Goal: Task Accomplishment & Management: Complete application form

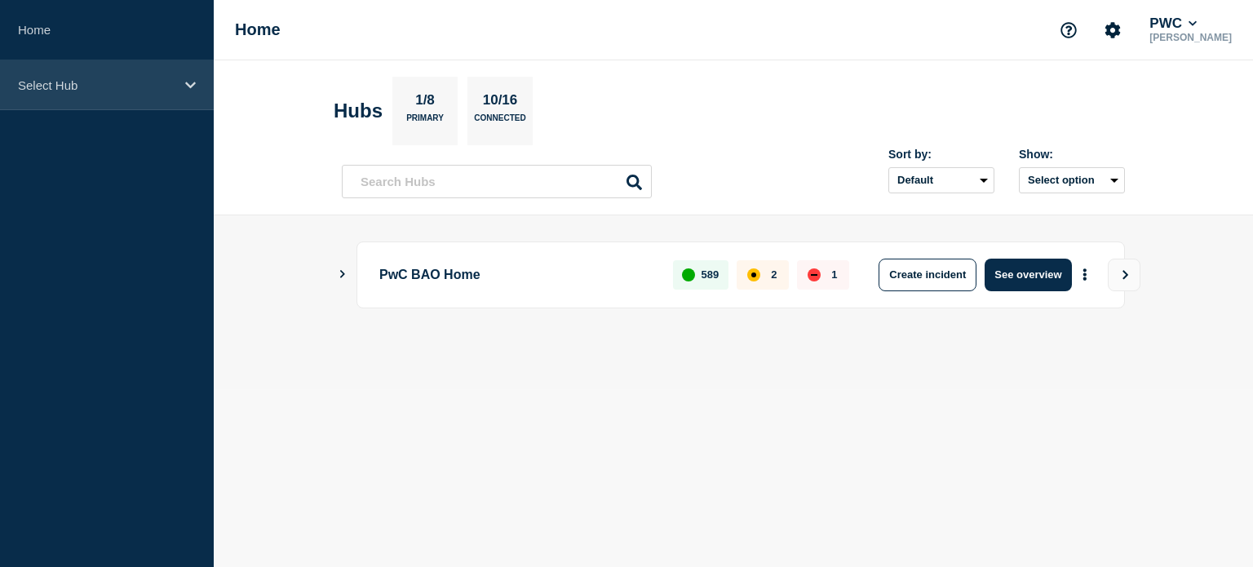
click at [190, 81] on icon at bounding box center [190, 85] width 11 height 12
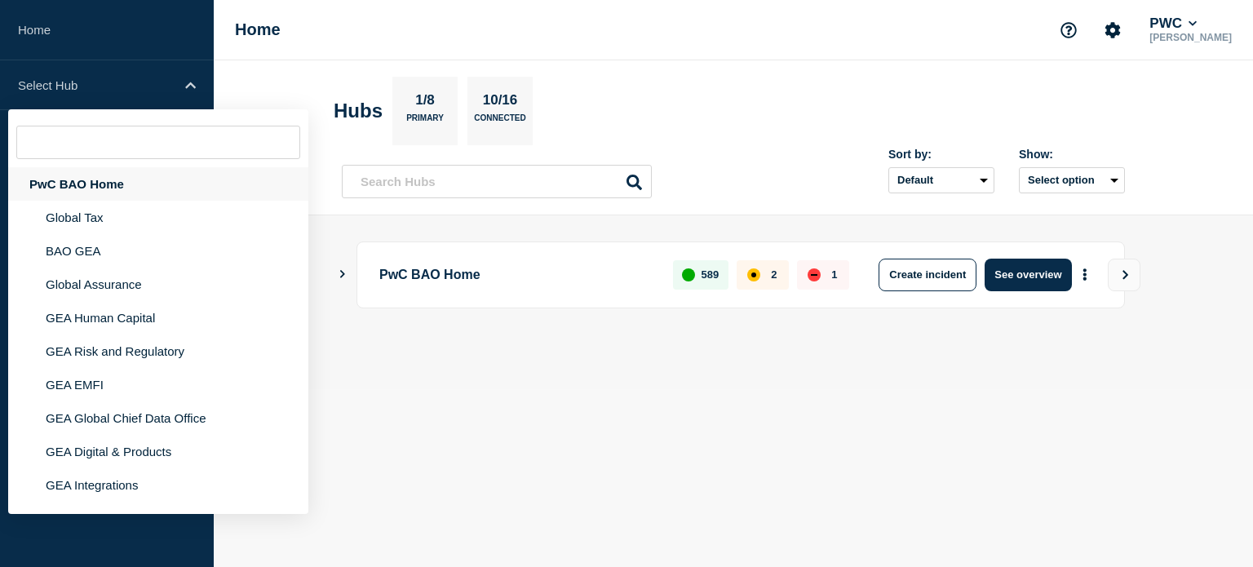
click at [149, 179] on div "PwC BAO Home" at bounding box center [158, 183] width 300 height 33
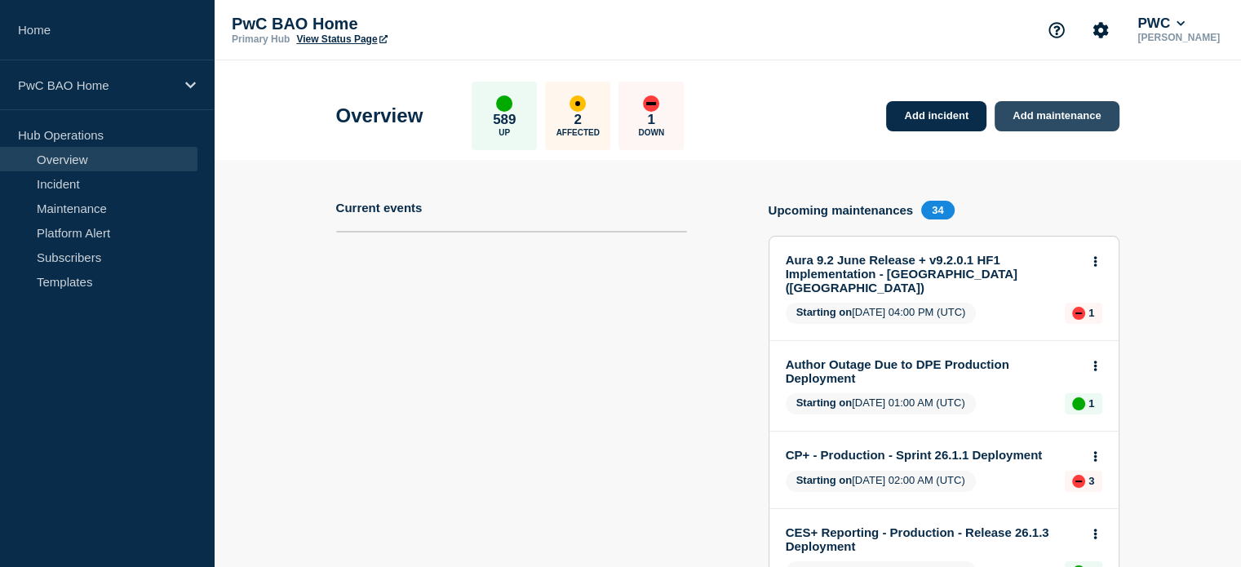
click at [1048, 105] on link "Add maintenance" at bounding box center [1056, 116] width 124 height 30
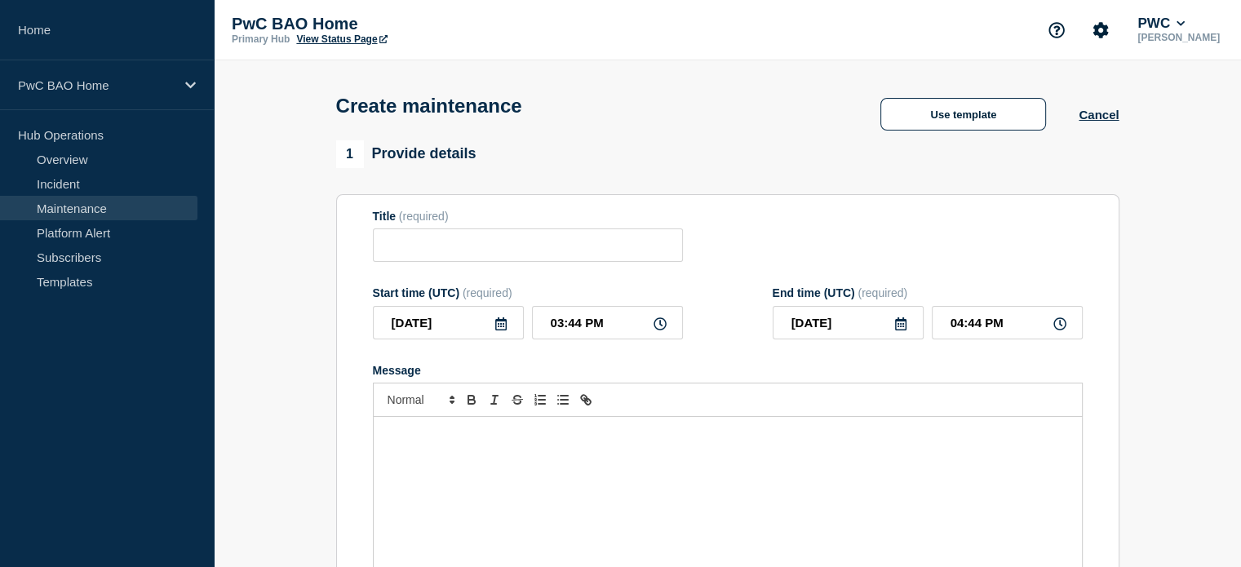
click at [647, 431] on div "Message" at bounding box center [728, 515] width 708 height 196
click at [467, 435] on p "Message" at bounding box center [727, 434] width 683 height 15
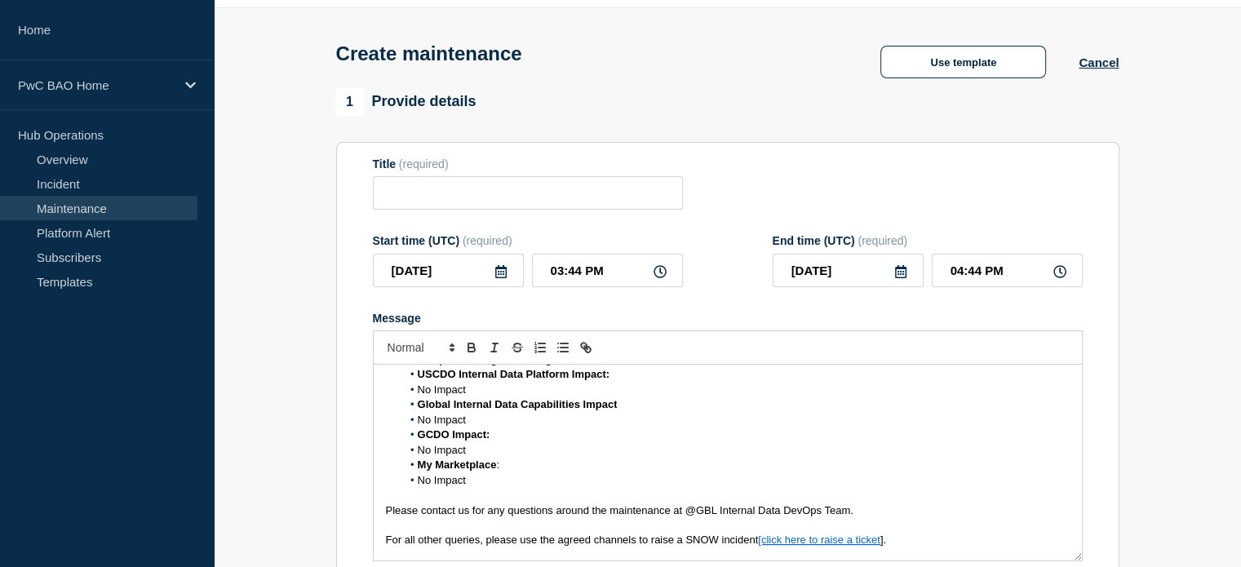
click at [418, 486] on span "No Impact" at bounding box center [442, 480] width 48 height 12
click at [418, 454] on span "No Impact" at bounding box center [442, 450] width 48 height 12
click at [418, 426] on span "No Impact" at bounding box center [442, 420] width 48 height 12
click at [418, 397] on li "No Impact" at bounding box center [735, 390] width 668 height 15
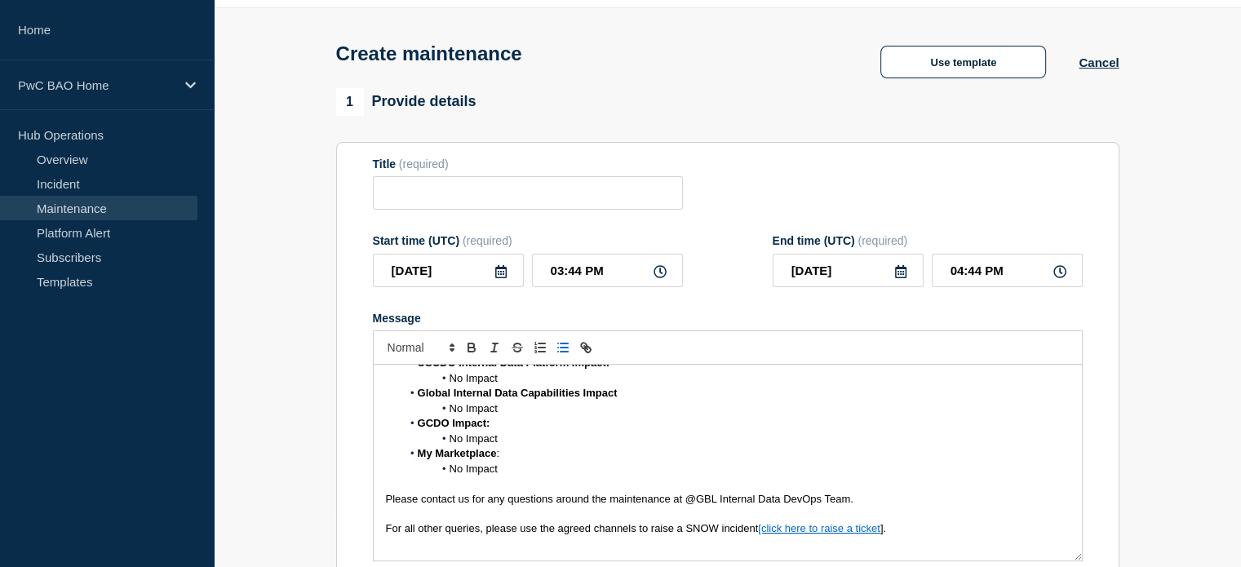
click at [982, 534] on p "For all other queries, please use the agreed channels to raise a SNOW incident …" at bounding box center [727, 528] width 683 height 15
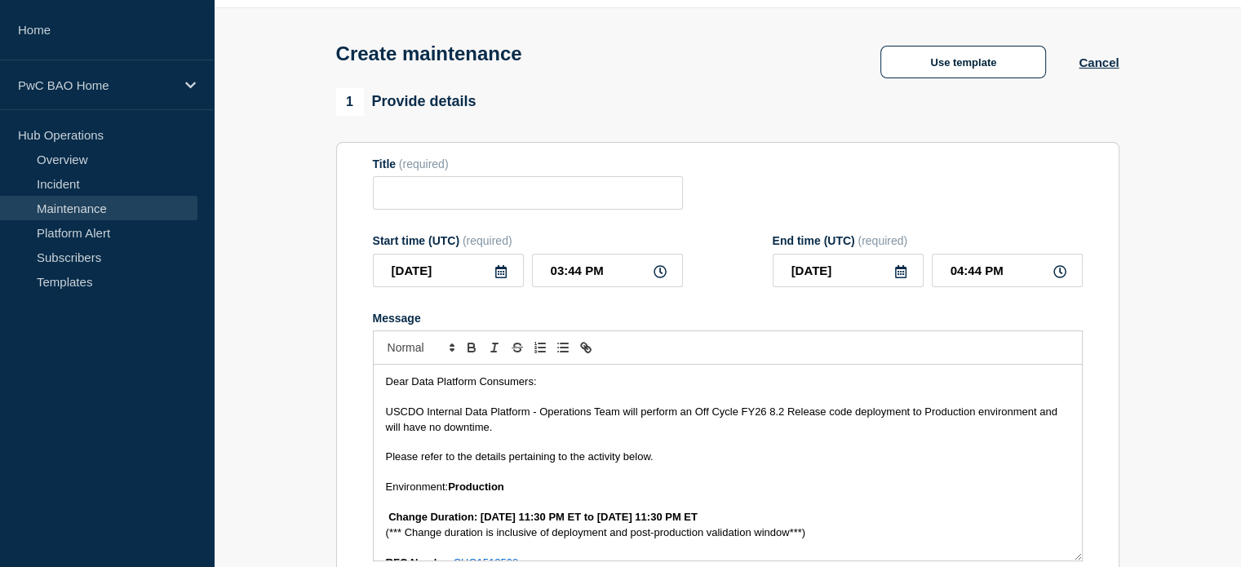
scroll to position [0, 0]
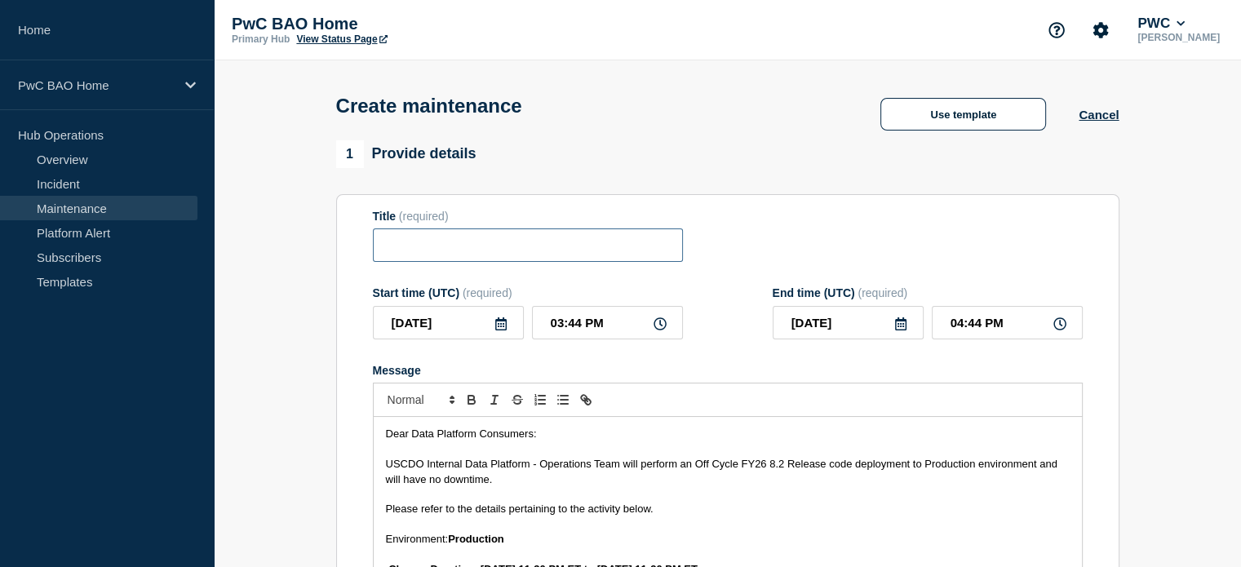
click at [502, 254] on input "Title" at bounding box center [528, 244] width 310 height 33
click at [519, 244] on input "Title" at bounding box center [528, 244] width 310 height 33
paste input "USCDO Internal Data Platform – Off Cycle Production Deployment – 22 August 2025"
type input "USCDO Internal Data Platform – Off Cycle Production Deployment – 22 August 2025"
click at [498, 329] on icon at bounding box center [500, 323] width 11 height 13
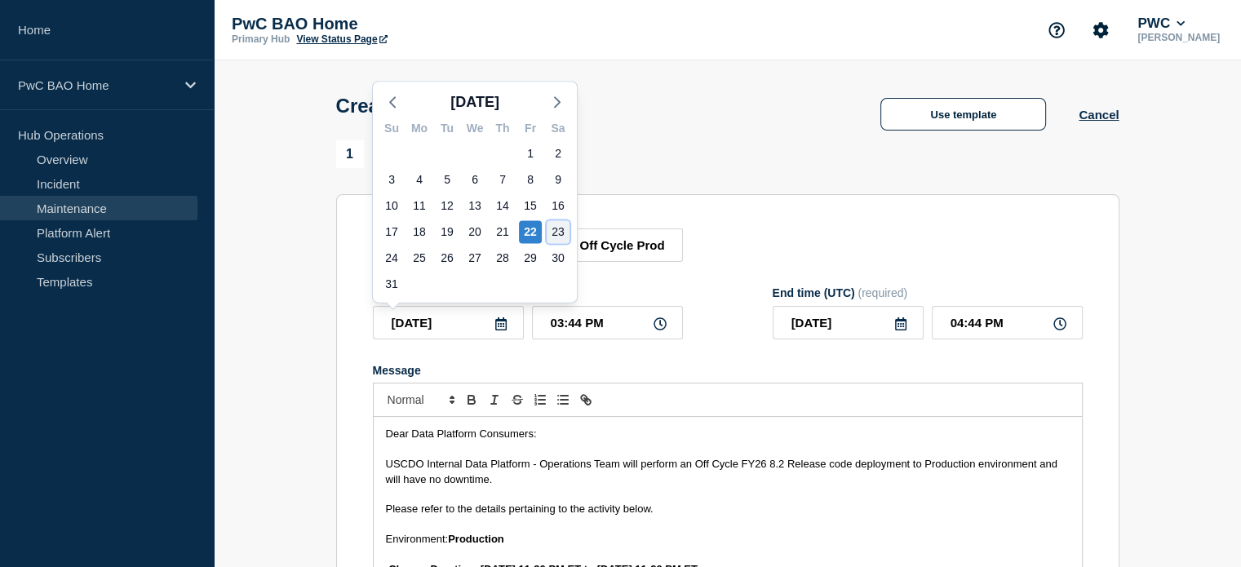
click at [559, 224] on div "23" at bounding box center [557, 231] width 23 height 23
type input "2025-08-23"
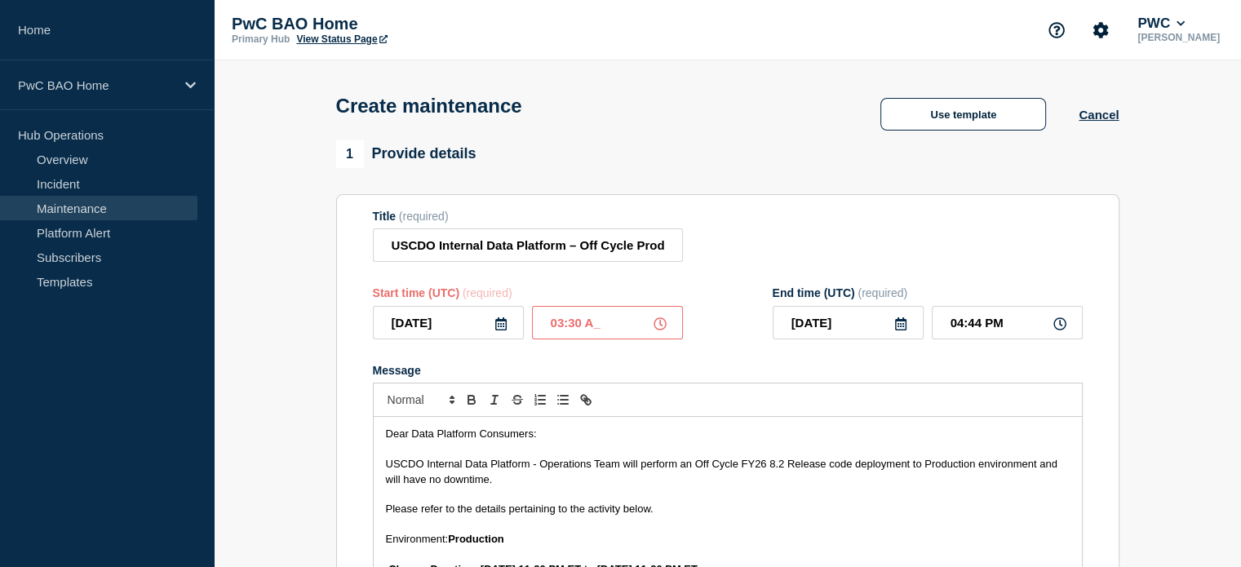
type input "03:30 AM"
type input "04:30 AM"
click at [900, 329] on icon at bounding box center [900, 323] width 11 height 13
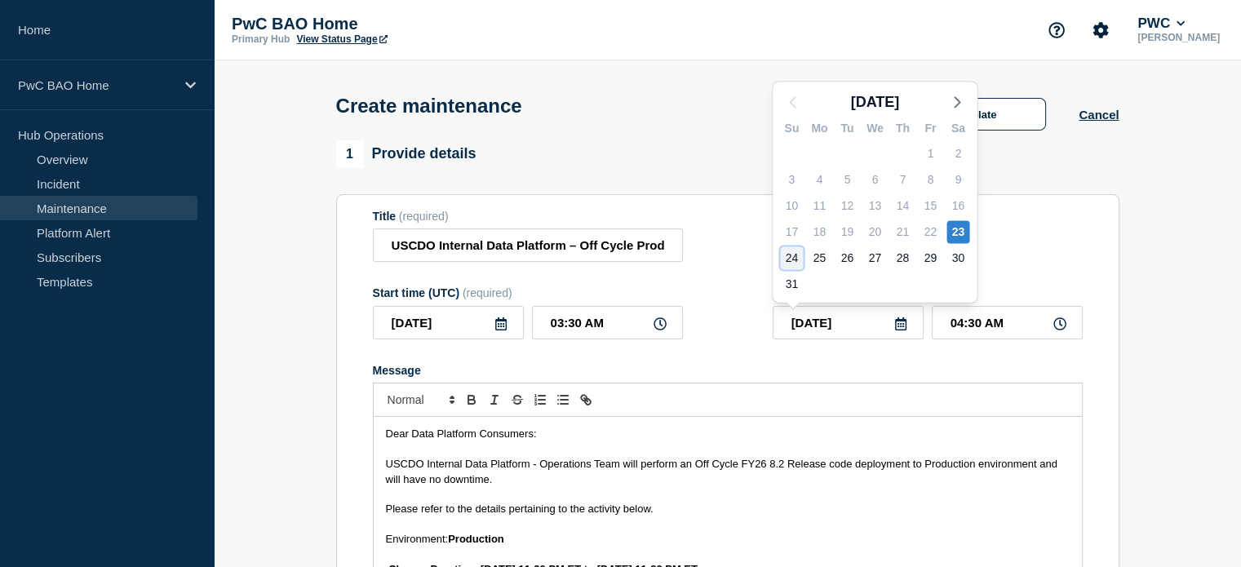
click at [786, 254] on div "24" at bounding box center [791, 257] width 23 height 23
type input "2025-08-24"
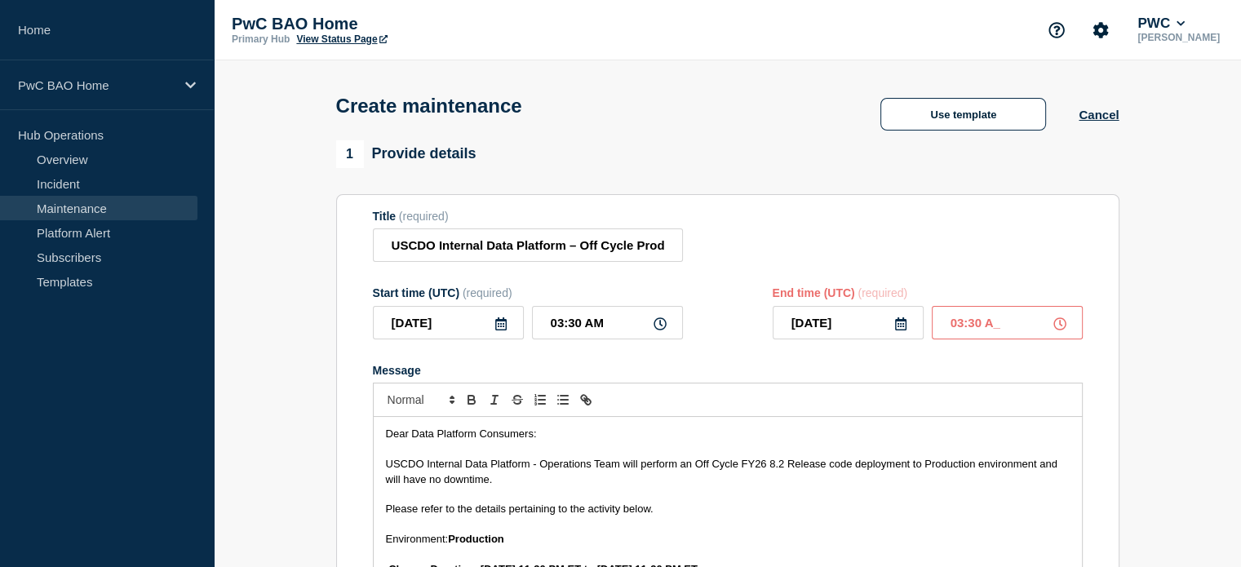
type input "03:30 AM"
click at [1080, 255] on div "Title (required) USCDO Internal Data Platform – Off Cycle Production Deployment…" at bounding box center [728, 236] width 710 height 53
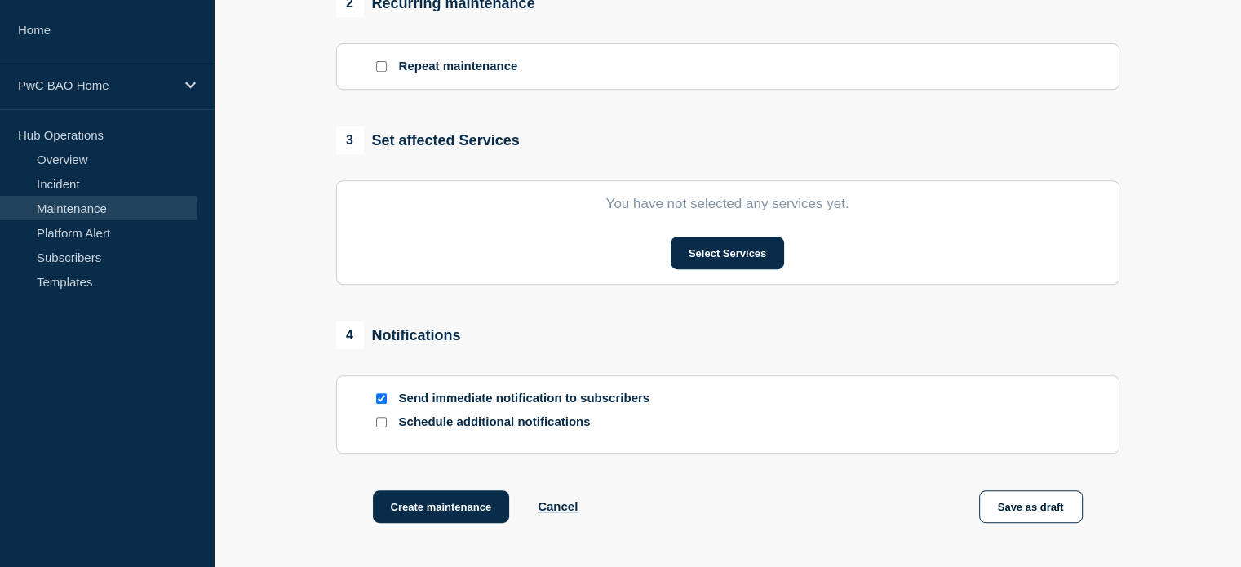
scroll to position [734, 0]
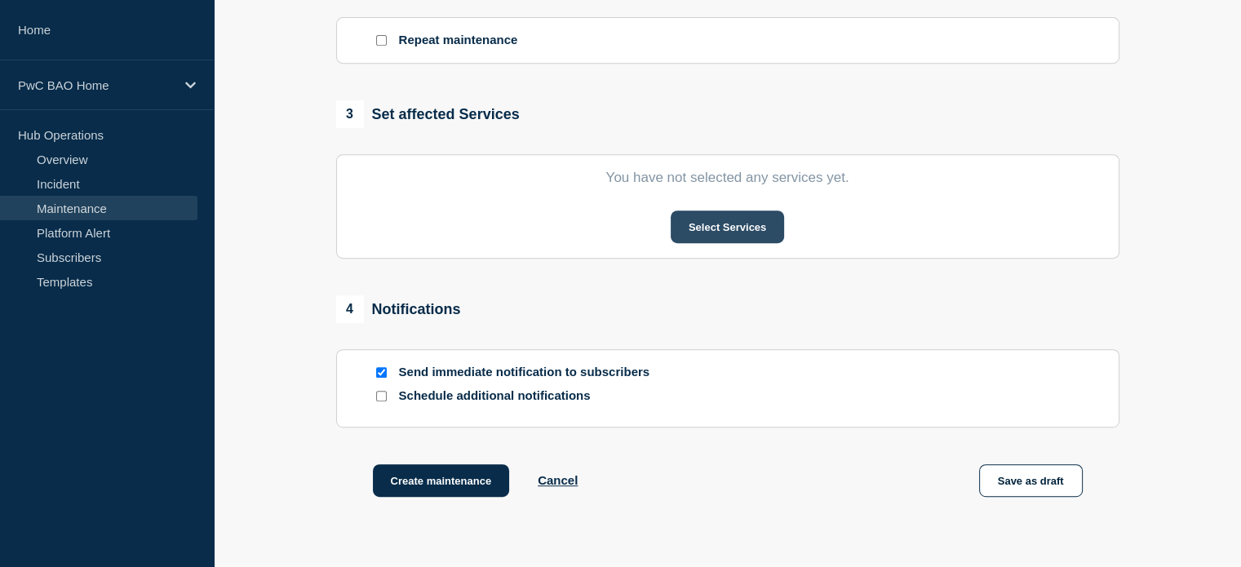
click at [727, 224] on button "Select Services" at bounding box center [726, 226] width 113 height 33
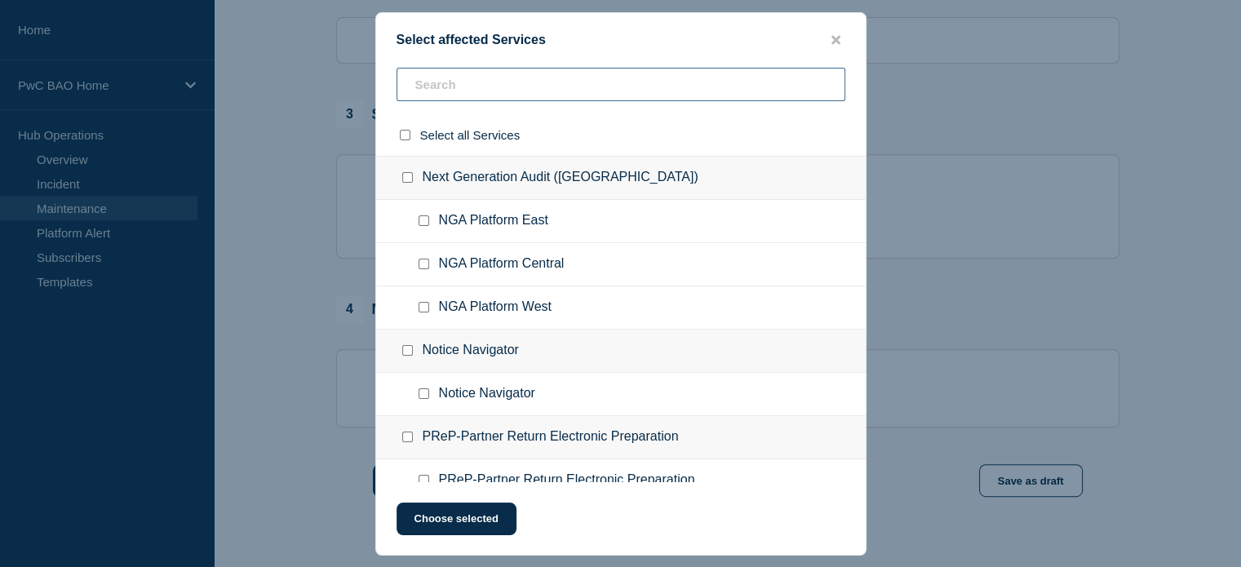
click at [559, 86] on input "text" at bounding box center [620, 84] width 449 height 33
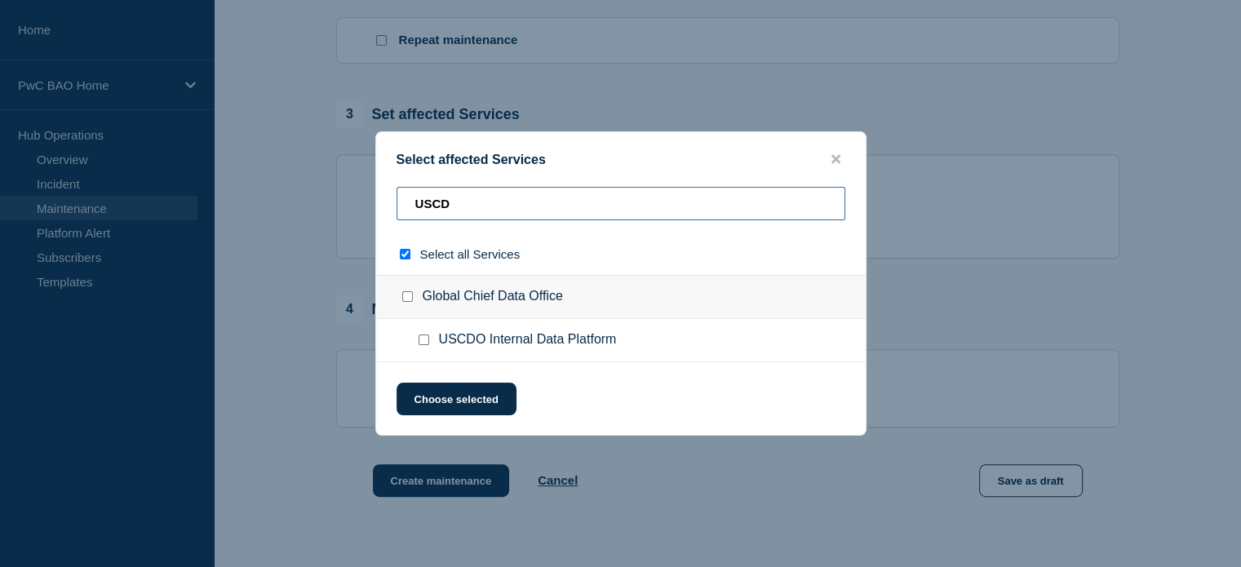
type input "USCDI"
checkbox input "true"
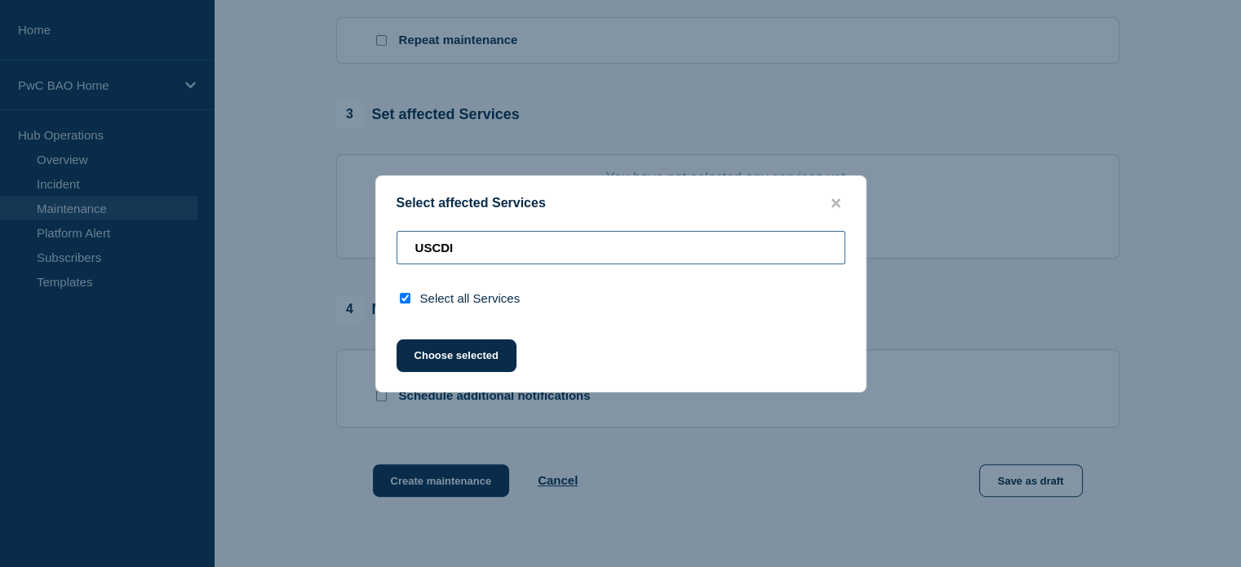
type input "USCD"
checkbox input "false"
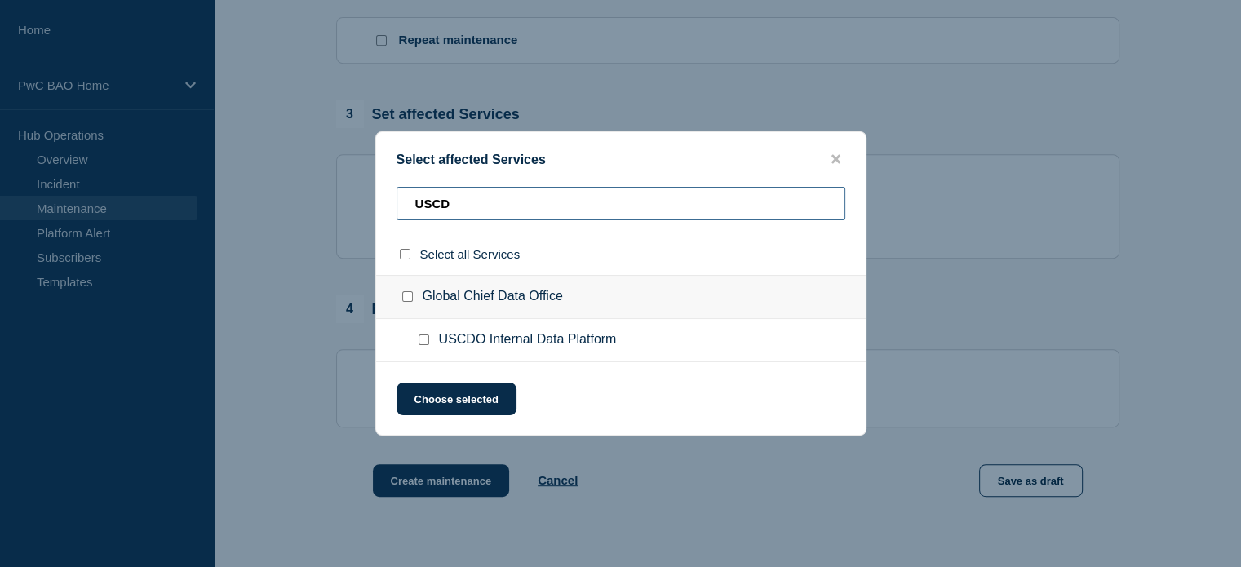
type input "USCD"
click at [421, 343] on input "USCDO Internal Data Platform checkbox" at bounding box center [423, 339] width 11 height 11
checkbox input "true"
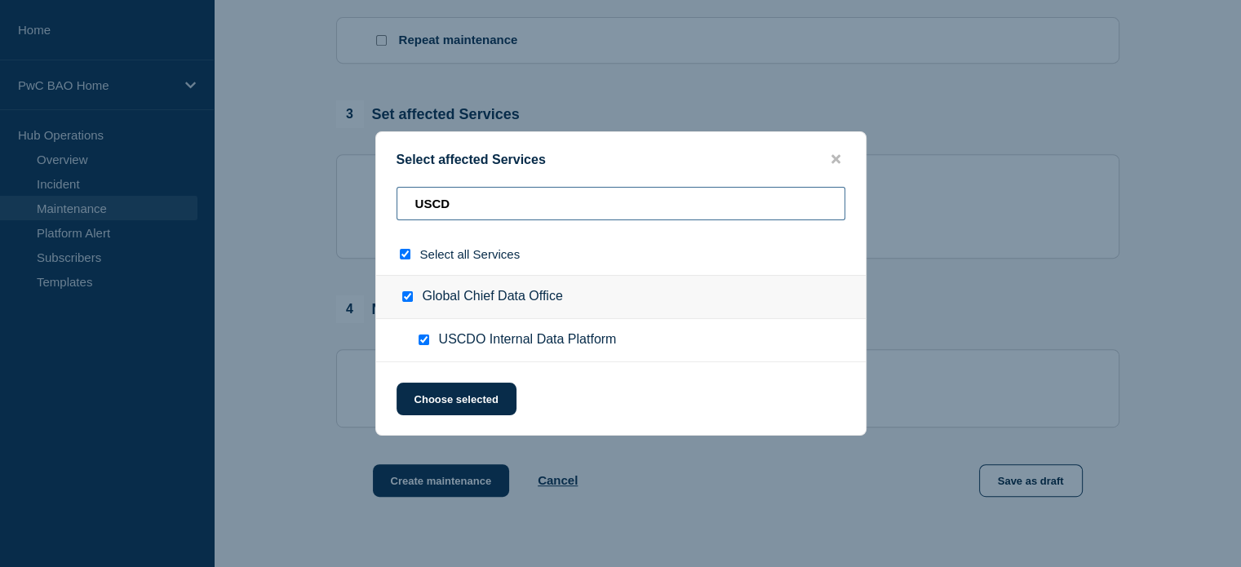
drag, startPoint x: 496, startPoint y: 210, endPoint x: 307, endPoint y: 208, distance: 189.2
click at [307, 208] on div "Select affected Services USCD Select all Services Global Chief Data Office USCD…" at bounding box center [620, 283] width 1241 height 567
type input "G"
checkbox input "false"
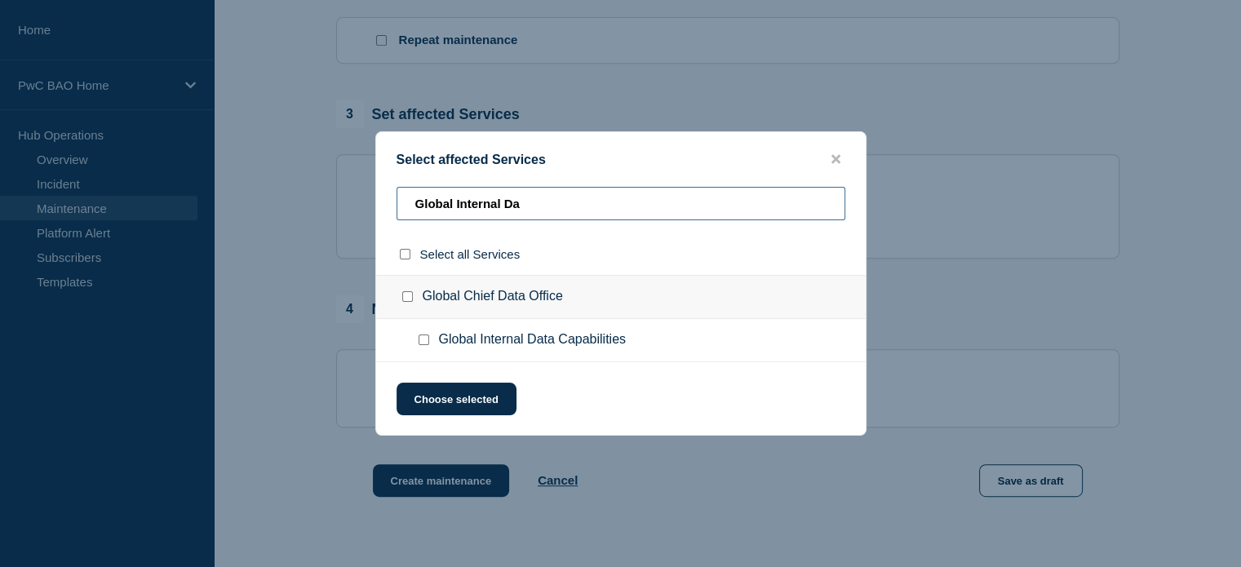
type input "Global Internal Da"
click at [422, 342] on input "Global Internal Data Capabilities checkbox" at bounding box center [423, 339] width 11 height 11
checkbox input "true"
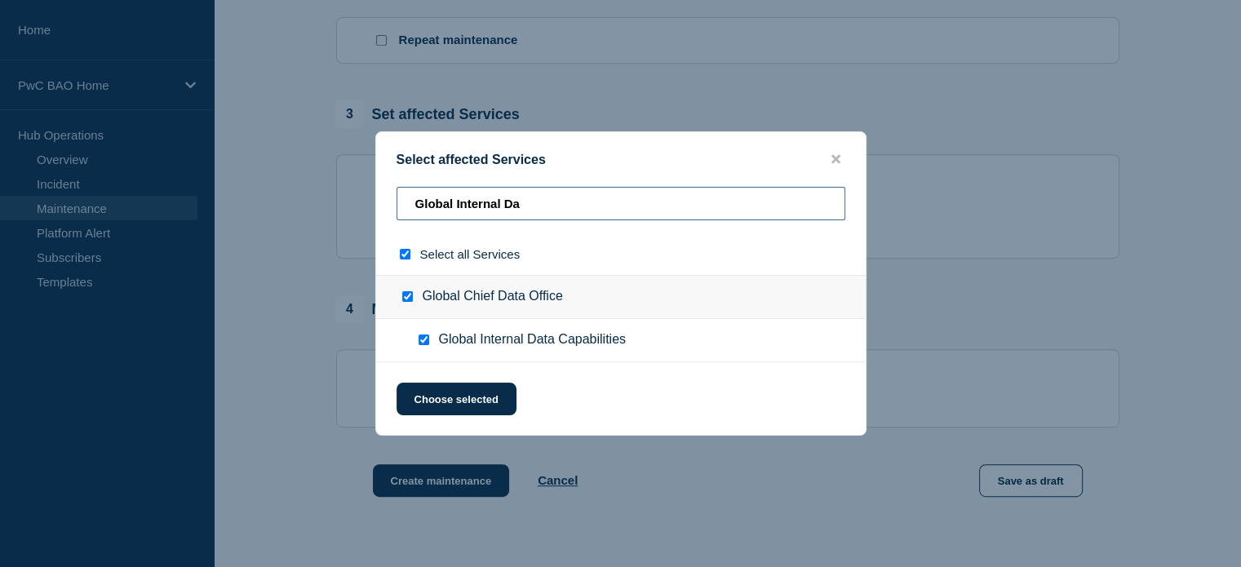
drag, startPoint x: 538, startPoint y: 210, endPoint x: 391, endPoint y: 207, distance: 146.8
click at [391, 233] on div "Global Internal Da" at bounding box center [620, 254] width 489 height 42
type input "G"
checkbox input "false"
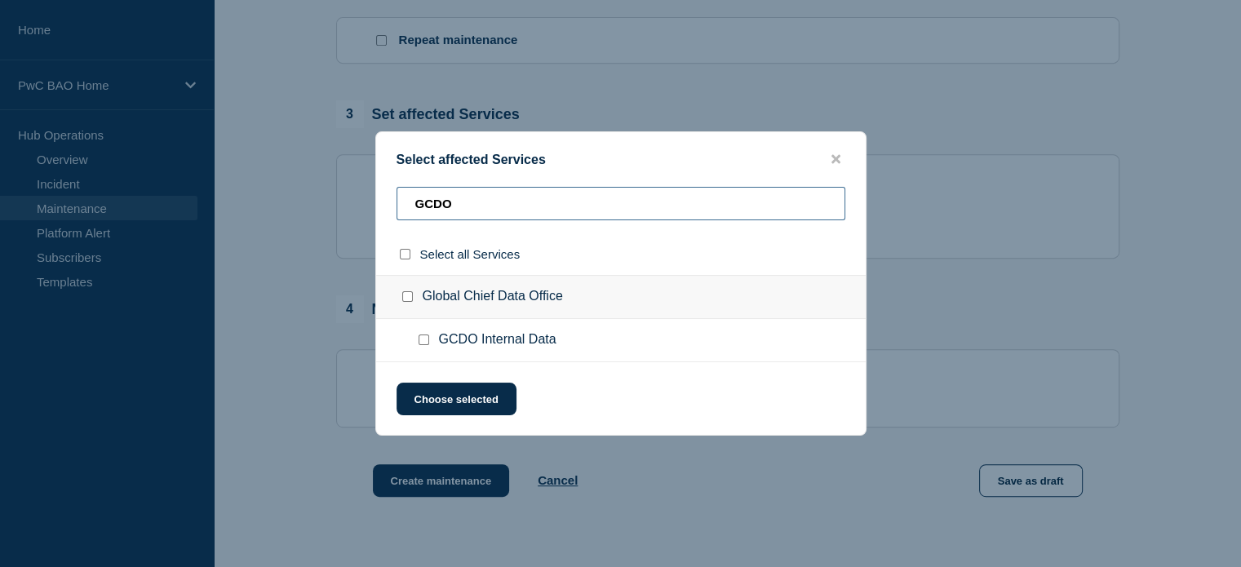
type input "GCDO"
click at [427, 342] on input "GCDO Internal Data checkbox" at bounding box center [423, 339] width 11 height 11
checkbox input "true"
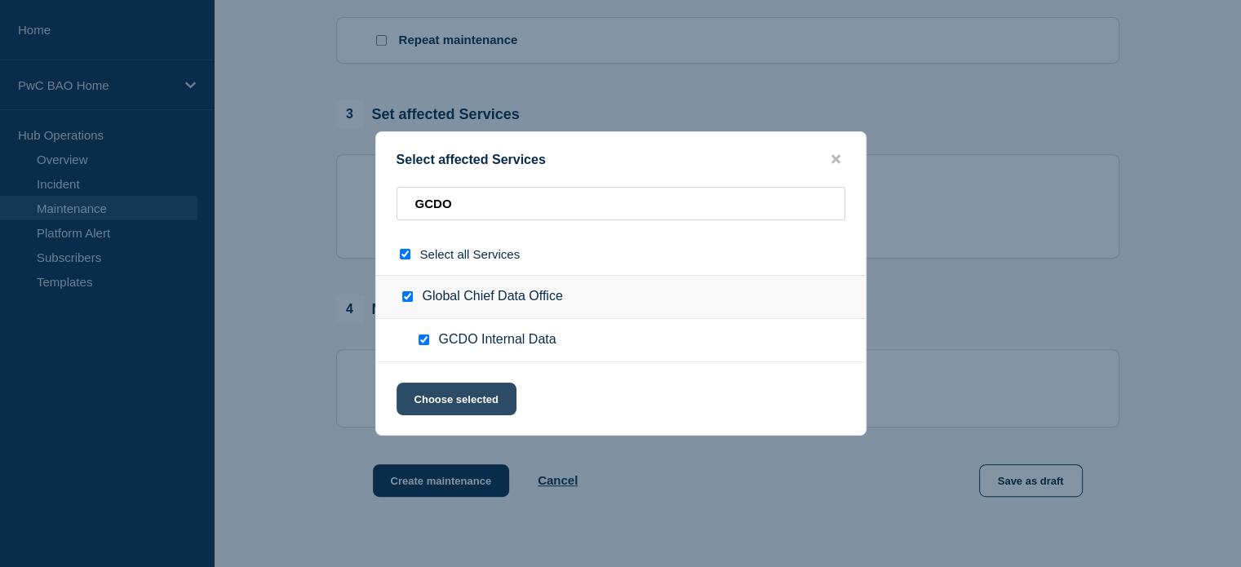
click at [418, 395] on button "Choose selected" at bounding box center [456, 399] width 120 height 33
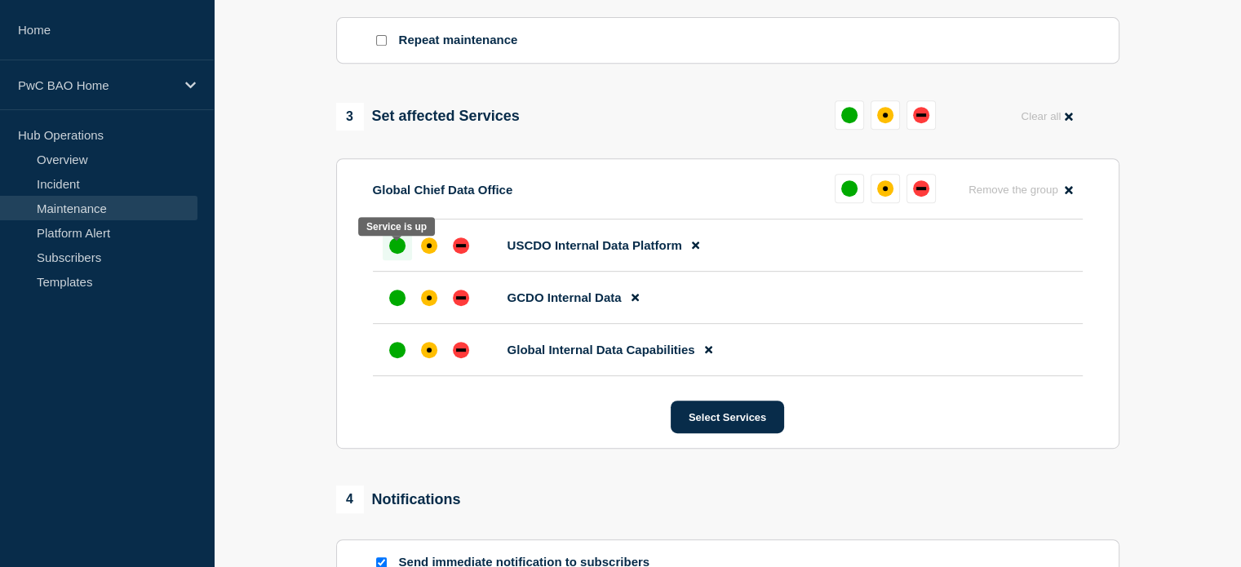
click at [393, 251] on div "up" at bounding box center [397, 245] width 16 height 16
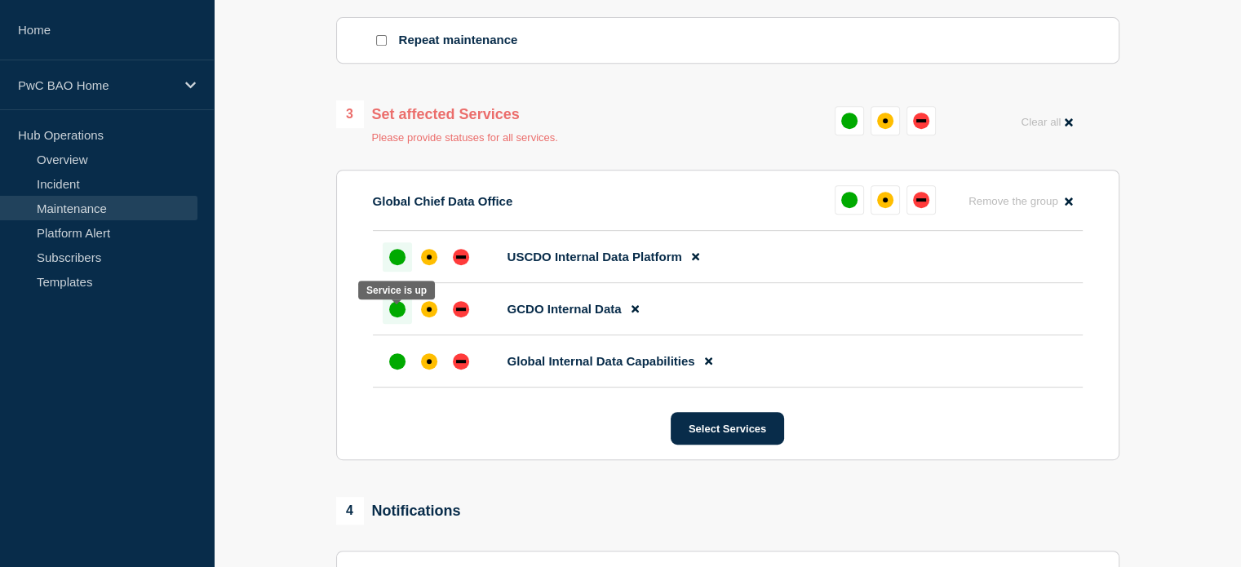
click at [400, 310] on div "up" at bounding box center [397, 309] width 16 height 16
click at [394, 369] on div "up" at bounding box center [397, 361] width 16 height 16
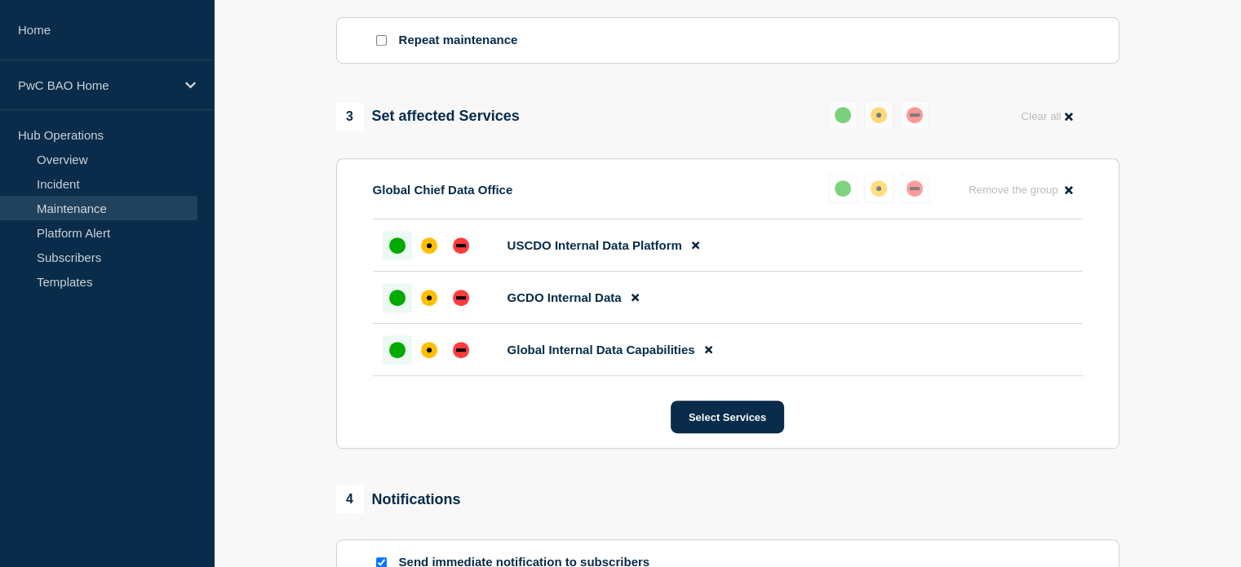
click at [652, 511] on div "4 Notifications" at bounding box center [727, 499] width 783 height 28
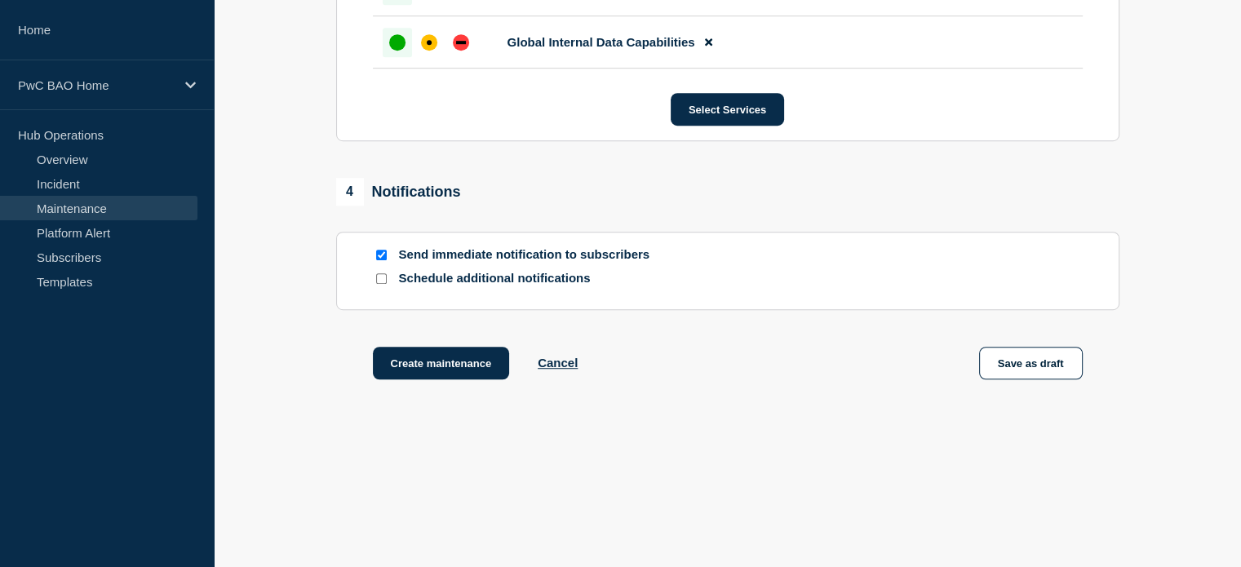
scroll to position [1050, 0]
click at [436, 360] on button "Create maintenance" at bounding box center [441, 363] width 137 height 33
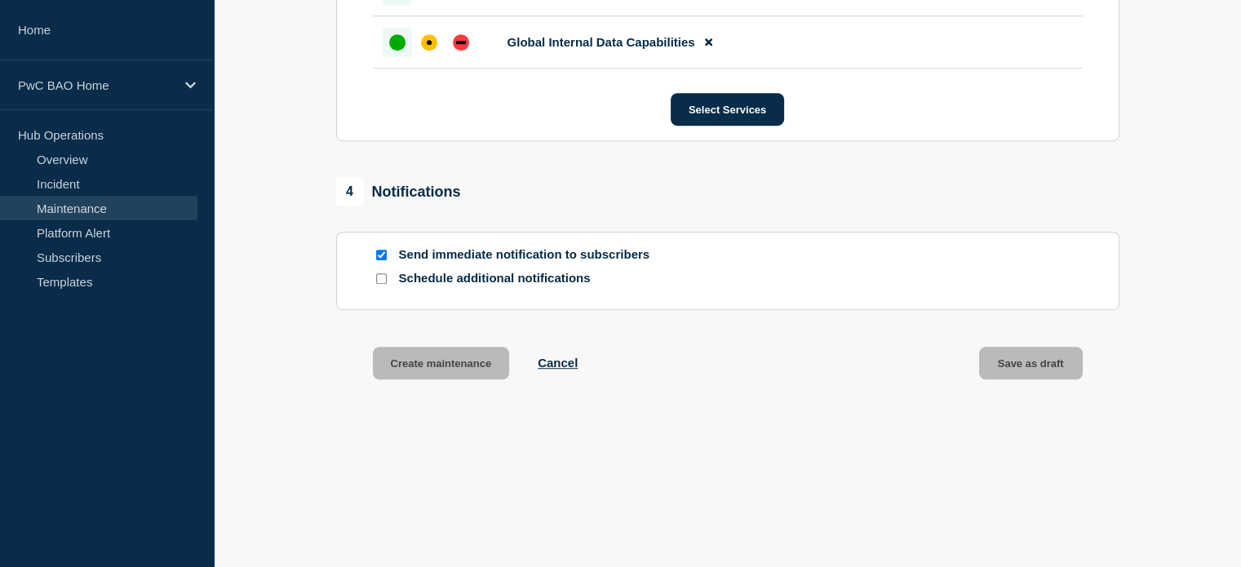
scroll to position [1086, 0]
